Goal: Information Seeking & Learning: Compare options

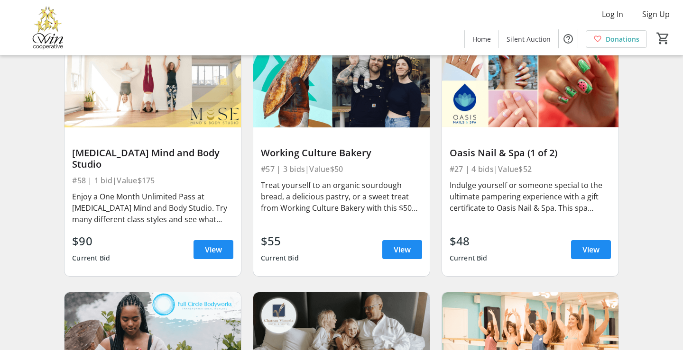
scroll to position [376, 0]
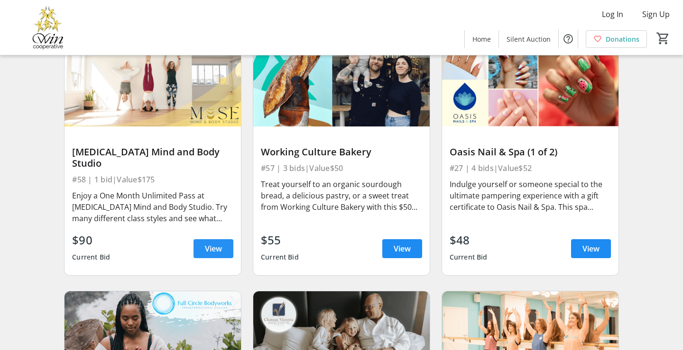
click at [203, 238] on span at bounding box center [213, 249] width 40 height 23
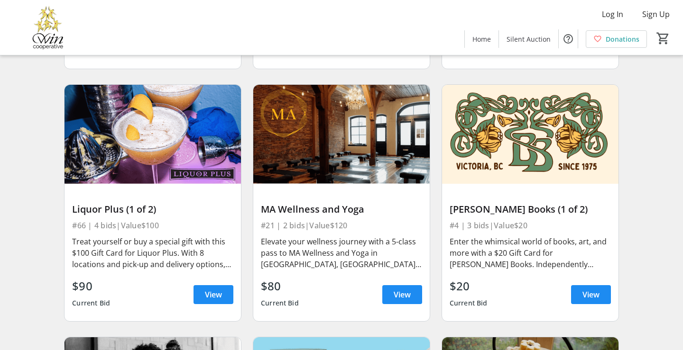
scroll to position [850, 0]
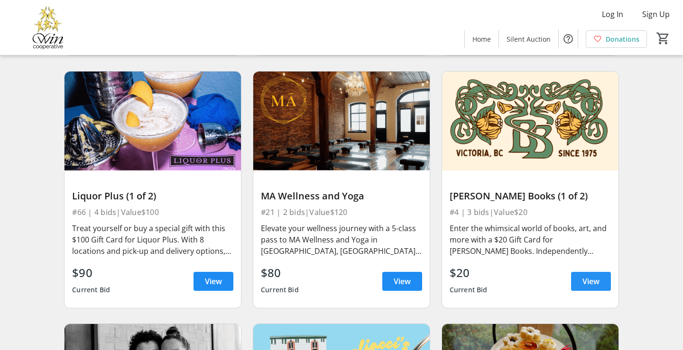
click at [587, 276] on span "View" at bounding box center [590, 281] width 17 height 11
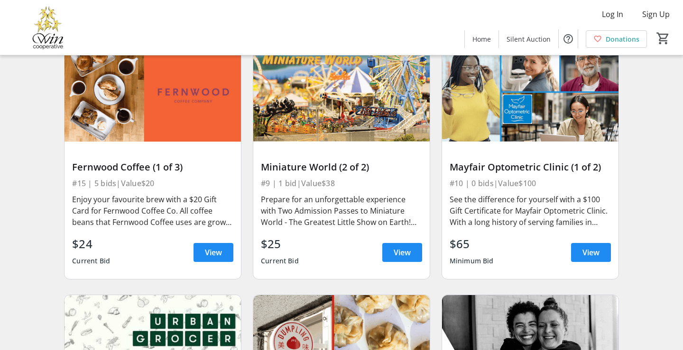
scroll to position [1926, 0]
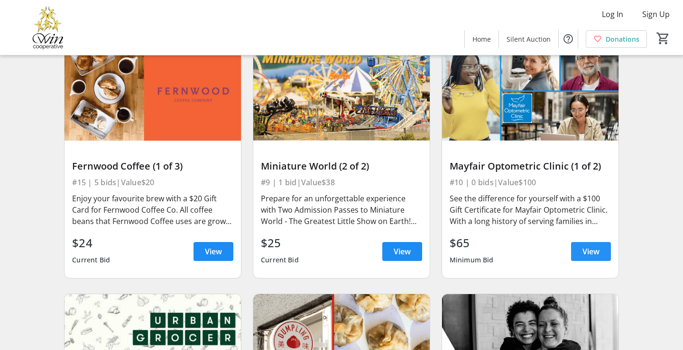
click at [586, 246] on span "View" at bounding box center [590, 251] width 17 height 11
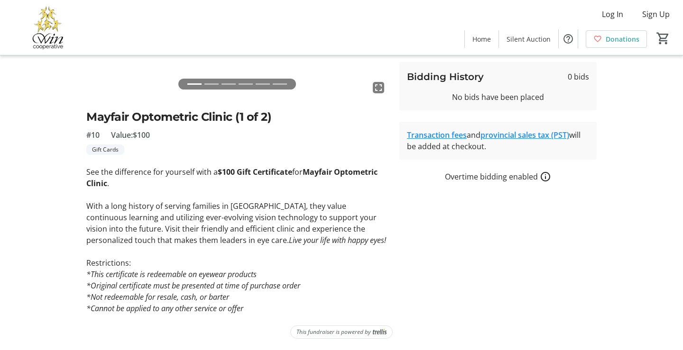
scroll to position [162, 0]
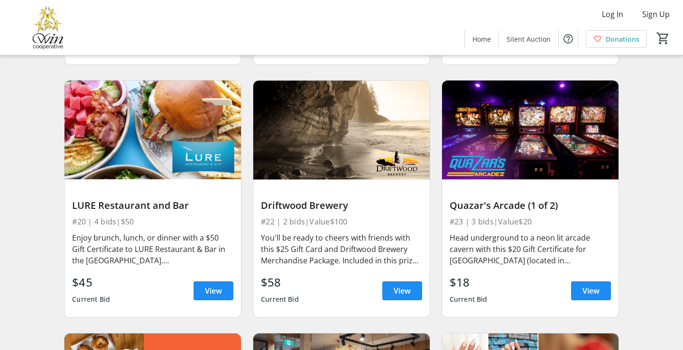
scroll to position [2658, 0]
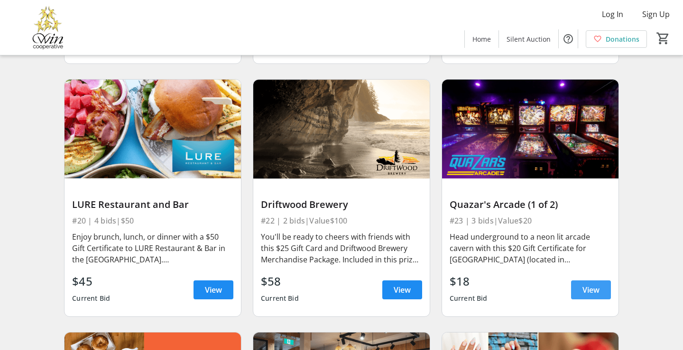
click at [586, 284] on span "View" at bounding box center [590, 289] width 17 height 11
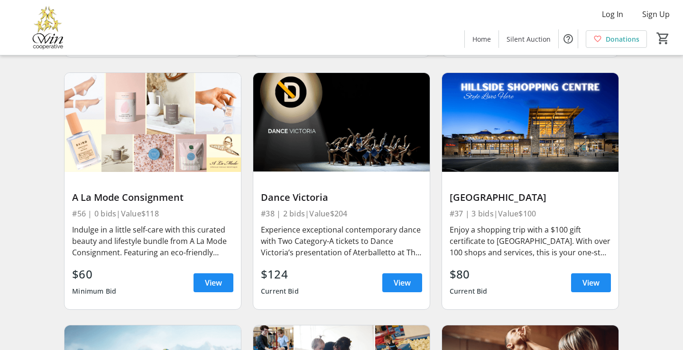
scroll to position [3931, 0]
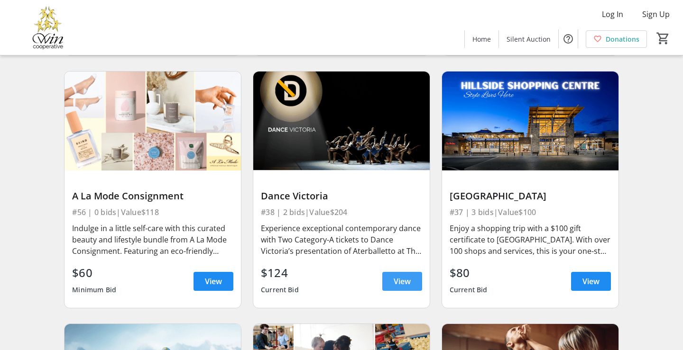
click at [400, 276] on span "View" at bounding box center [402, 281] width 17 height 11
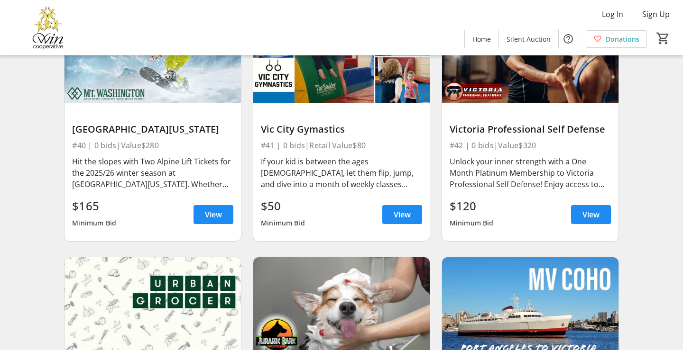
scroll to position [4251, 0]
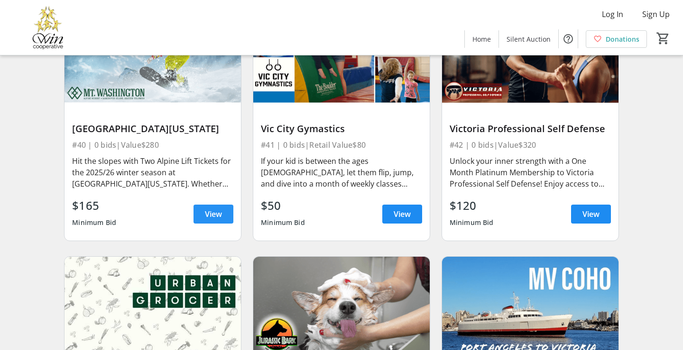
click at [211, 209] on span "View" at bounding box center [213, 214] width 17 height 11
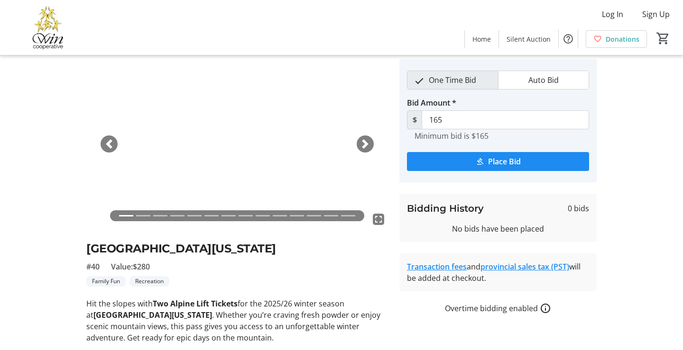
scroll to position [32, 0]
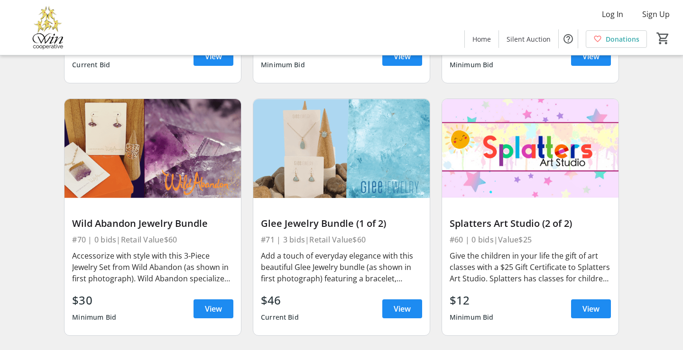
scroll to position [5949, 0]
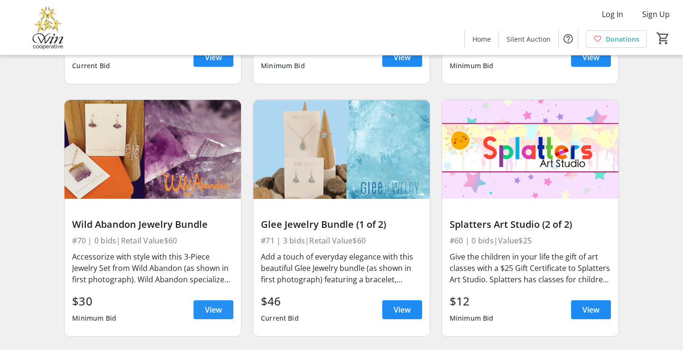
click at [208, 304] on span "View" at bounding box center [213, 309] width 17 height 11
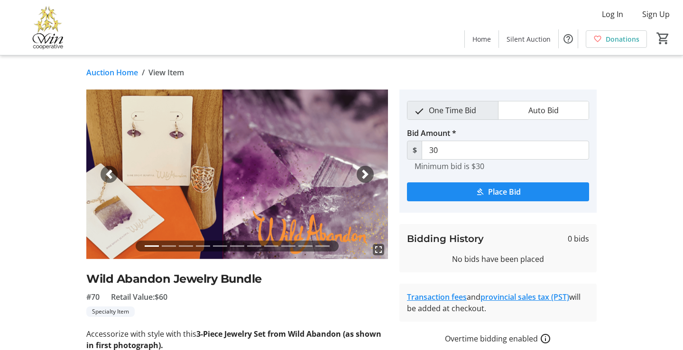
scroll to position [5949, 0]
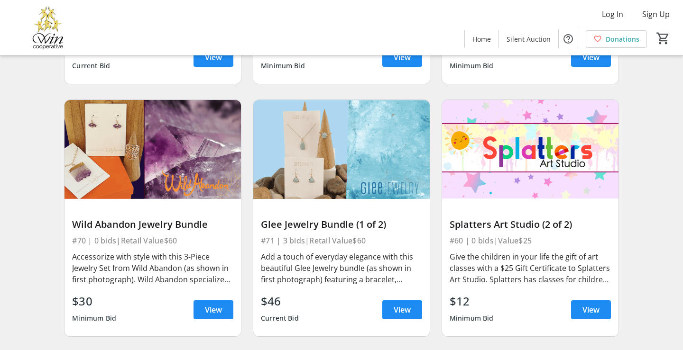
click at [319, 181] on img at bounding box center [341, 149] width 176 height 99
click at [404, 304] on span "View" at bounding box center [402, 309] width 17 height 11
